Goal: Task Accomplishment & Management: Manage account settings

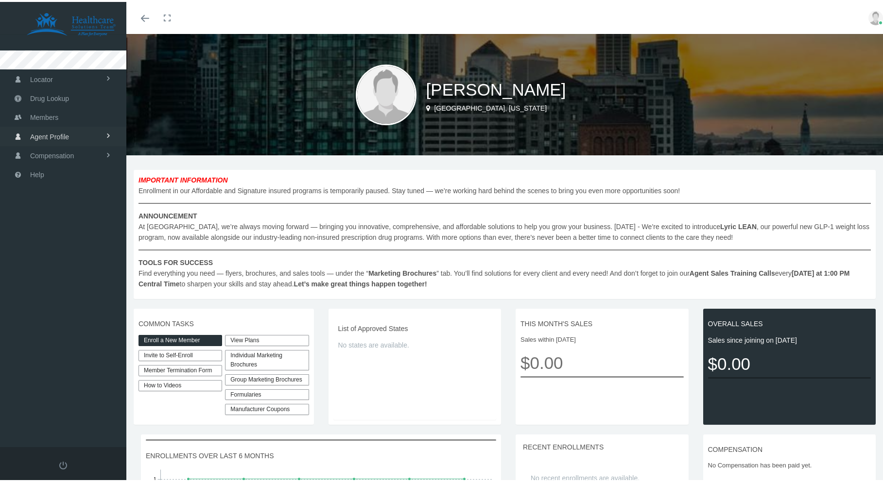
click at [73, 137] on link "Agent Profile" at bounding box center [63, 134] width 126 height 19
click at [61, 155] on link "View" at bounding box center [63, 155] width 126 height 17
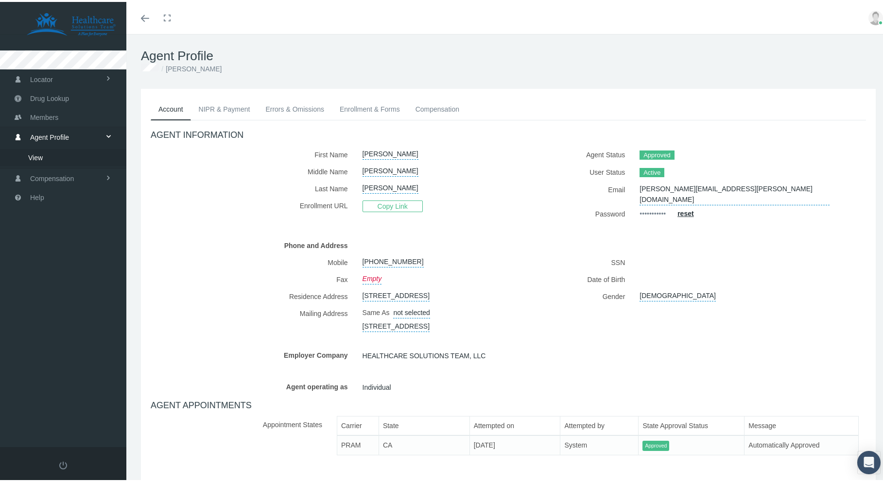
click at [368, 103] on link "Enrollment & Forms" at bounding box center [370, 107] width 76 height 21
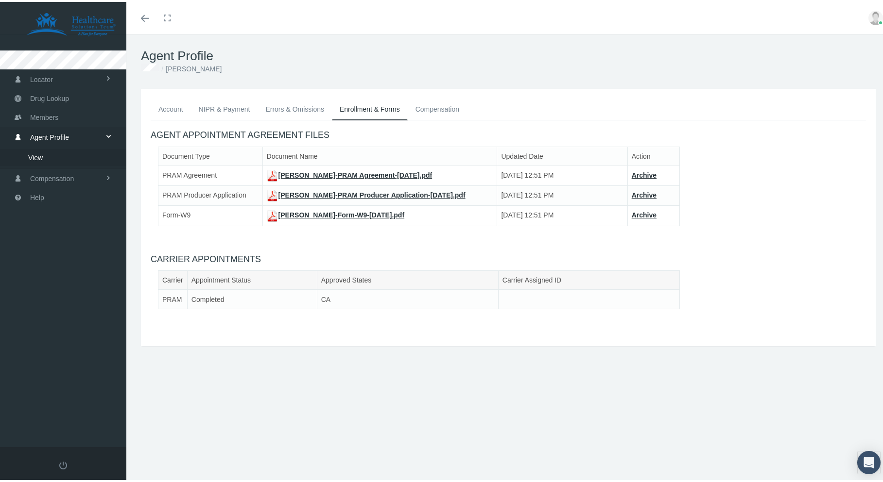
click at [284, 107] on link "Errors & Omissions" at bounding box center [295, 107] width 74 height 21
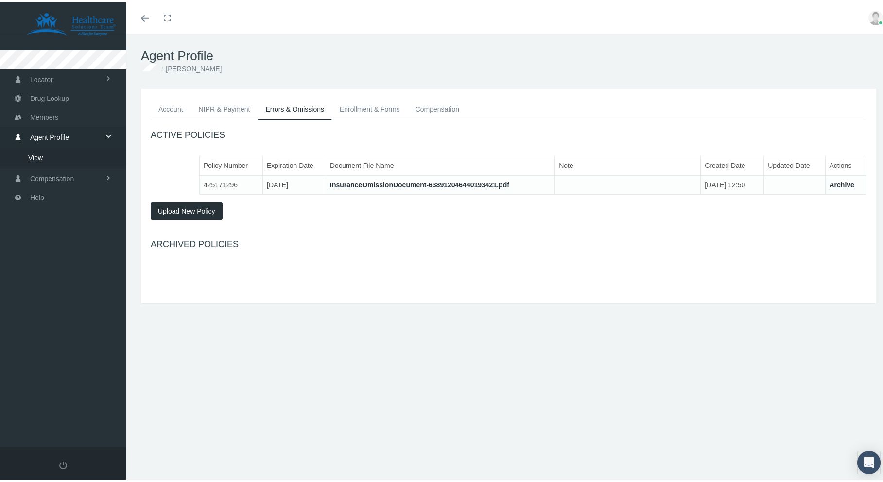
click at [200, 109] on link "NIPR & Payment" at bounding box center [224, 107] width 67 height 21
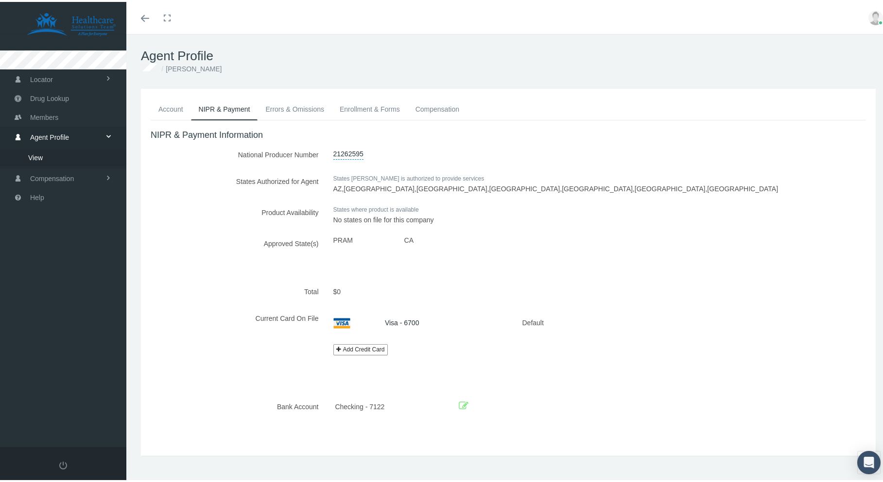
click at [175, 109] on link "Account" at bounding box center [171, 107] width 40 height 21
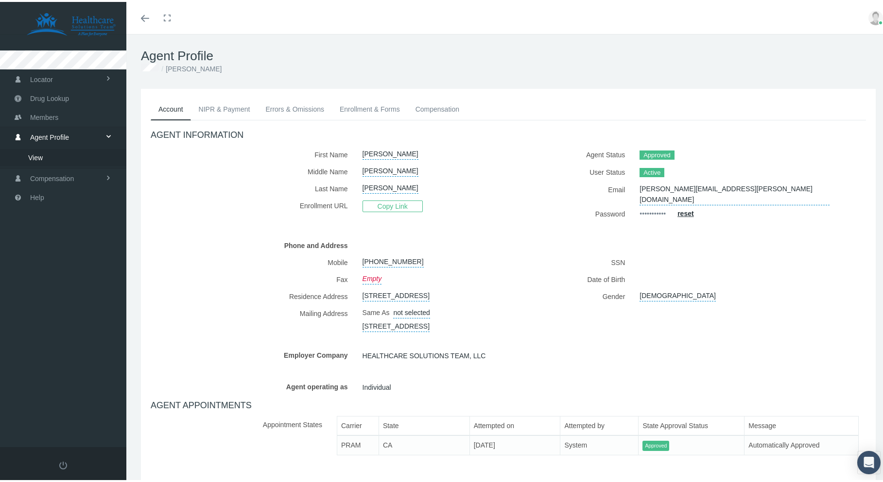
click at [870, 14] on img at bounding box center [875, 16] width 15 height 15
click at [836, 49] on link "Profile" at bounding box center [851, 47] width 72 height 18
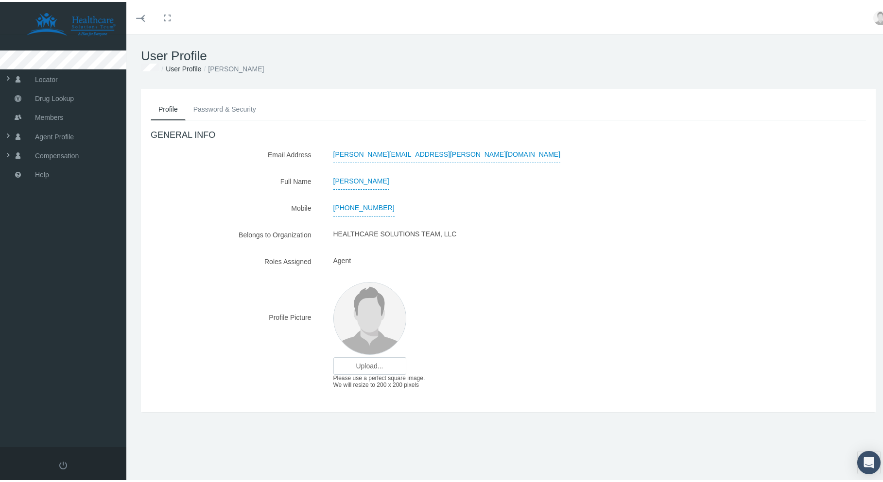
click at [221, 114] on link "Password & Security" at bounding box center [225, 107] width 78 height 21
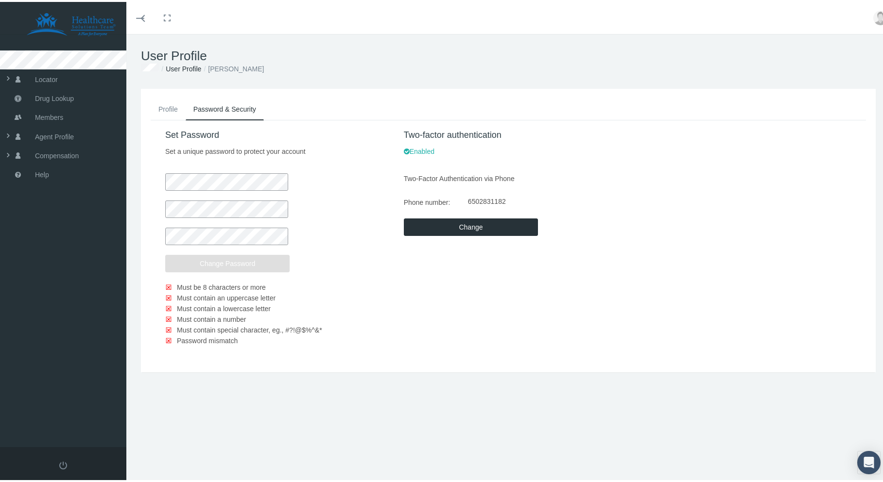
click at [167, 104] on link "Profile" at bounding box center [168, 107] width 35 height 21
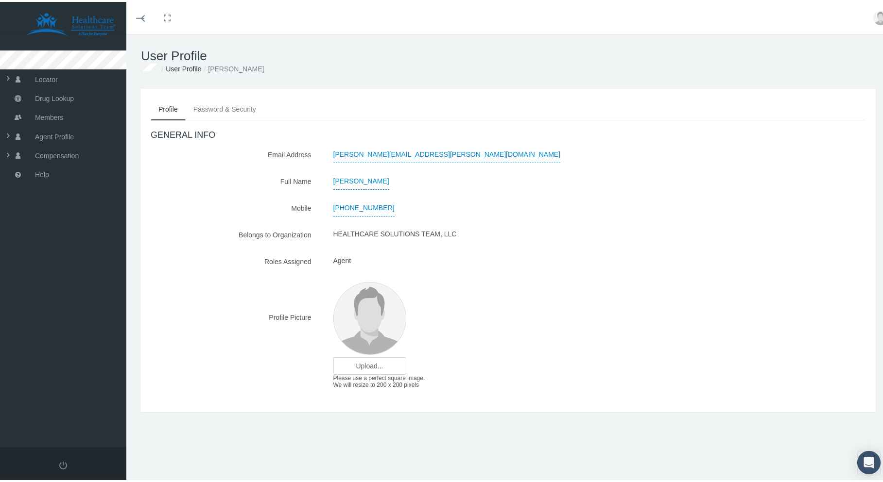
click at [140, 19] on link "Toggle menubar" at bounding box center [145, 16] width 23 height 32
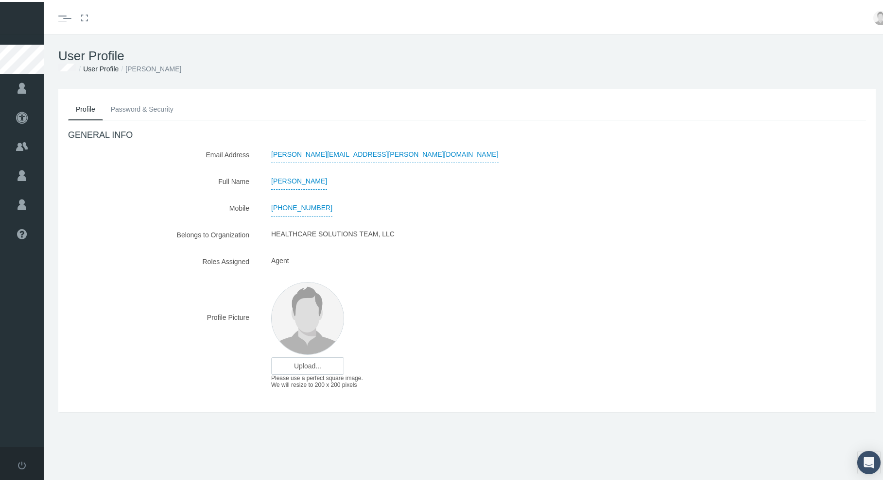
click at [64, 15] on icon "Toggle menubar" at bounding box center [62, 17] width 8 height 6
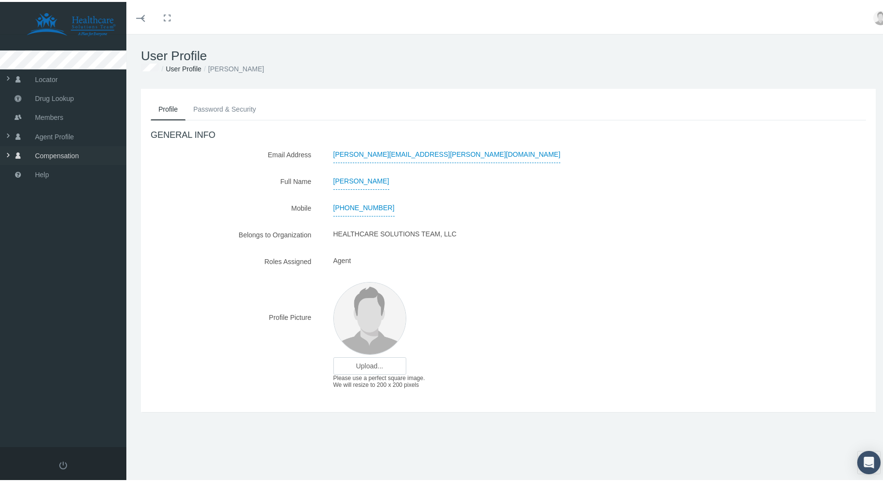
click at [6, 153] on span at bounding box center [58, 153] width 107 height 18
click at [46, 172] on span "Compensation Summary" at bounding box center [70, 174] width 75 height 17
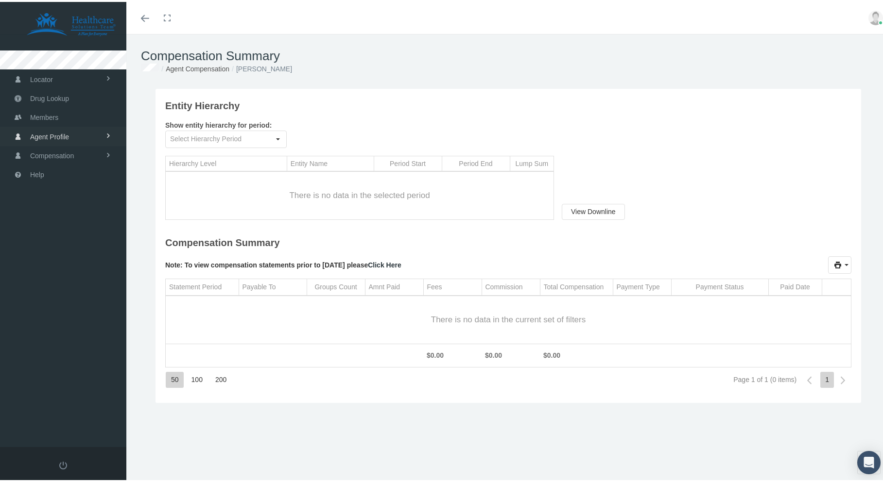
click at [43, 135] on span "Agent Profile" at bounding box center [49, 135] width 39 height 18
click at [51, 151] on link "View" at bounding box center [63, 155] width 126 height 17
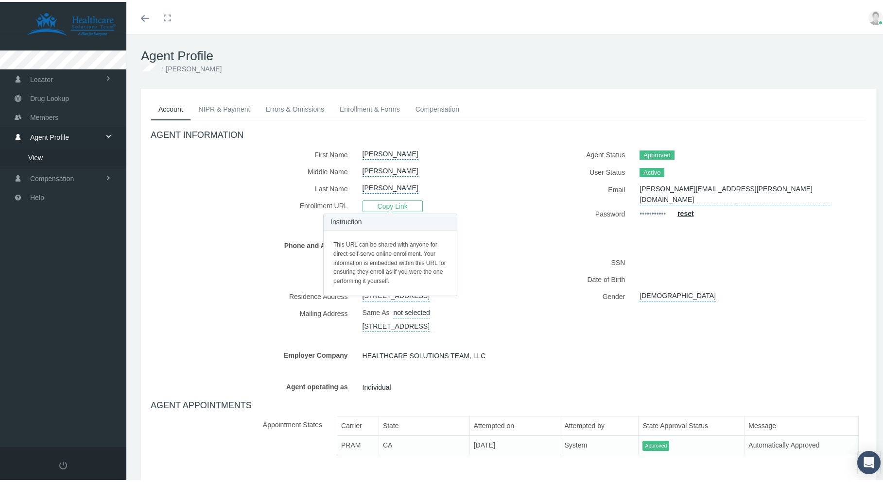
click at [391, 206] on span "Copy Link" at bounding box center [392, 205] width 60 height 12
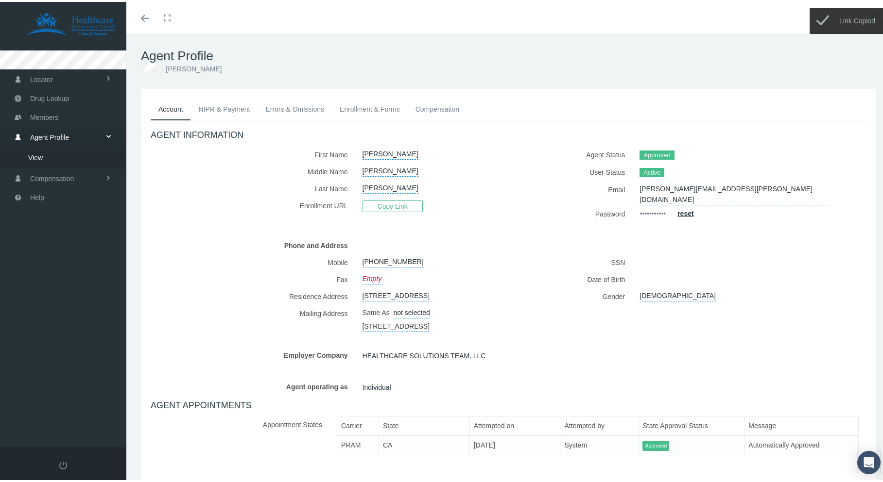
click at [284, 62] on ol "[PERSON_NAME]" at bounding box center [508, 67] width 735 height 11
click at [375, 110] on link "Enrollment & Forms" at bounding box center [370, 107] width 76 height 21
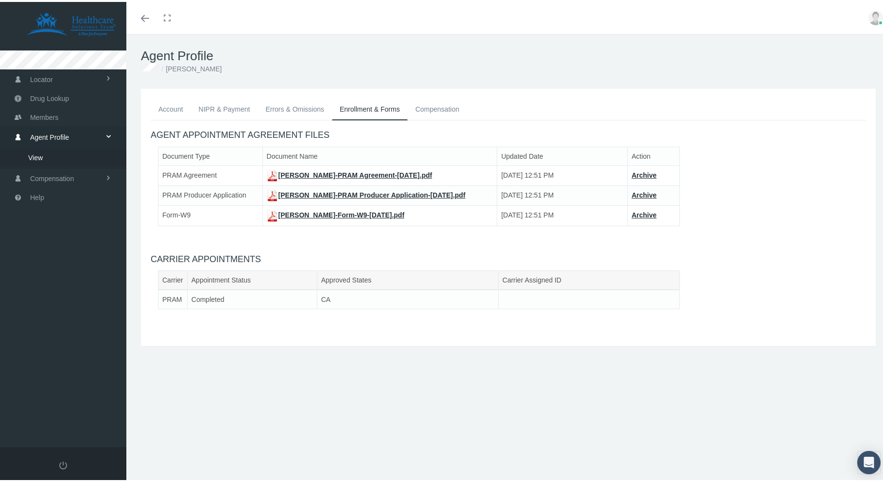
click at [441, 105] on link "Compensation" at bounding box center [437, 107] width 59 height 21
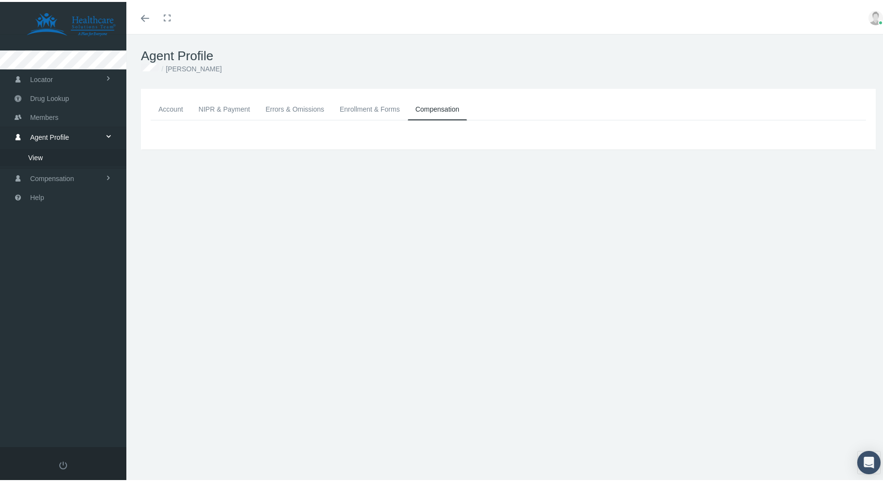
click at [292, 103] on link "Errors & Omissions" at bounding box center [295, 107] width 74 height 21
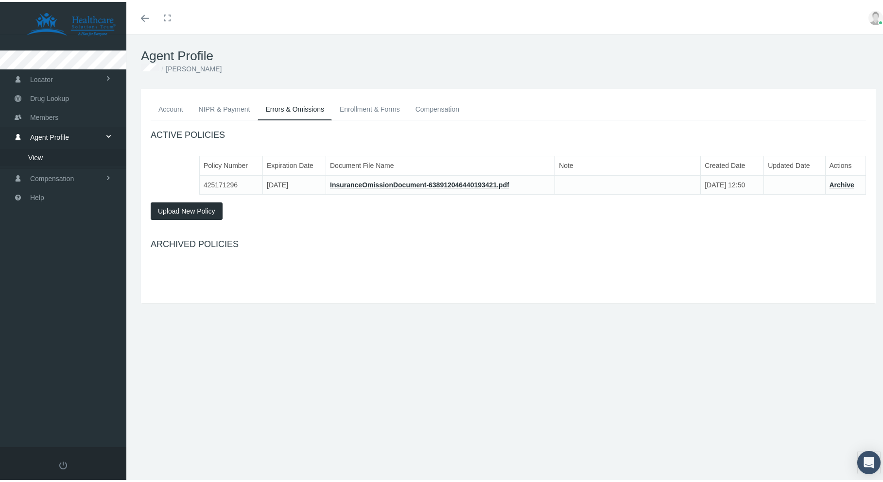
click at [219, 104] on link "NIPR & Payment" at bounding box center [224, 107] width 67 height 21
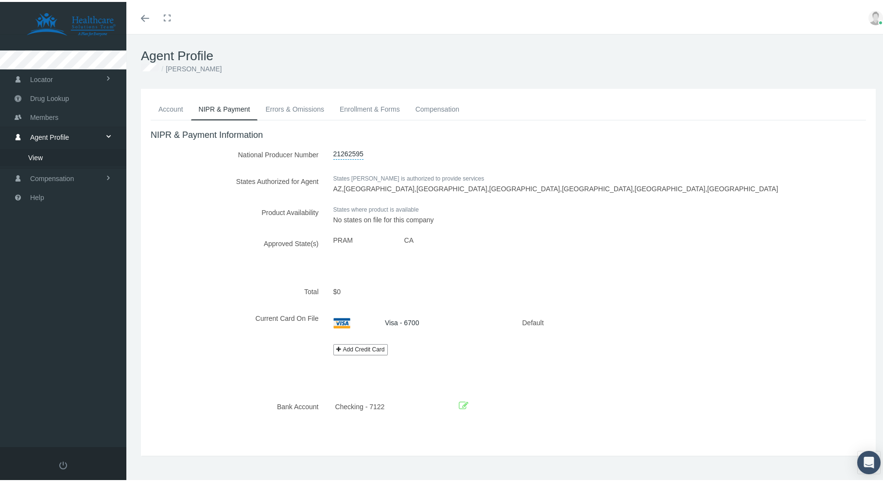
click at [325, 103] on link "Errors & Omissions" at bounding box center [295, 107] width 74 height 21
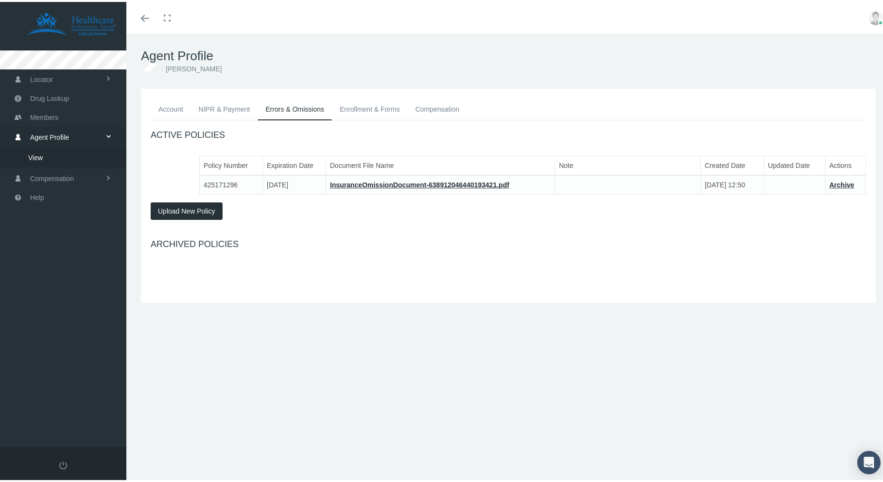
click at [166, 104] on link "Account" at bounding box center [171, 107] width 40 height 21
